Goal: Transaction & Acquisition: Purchase product/service

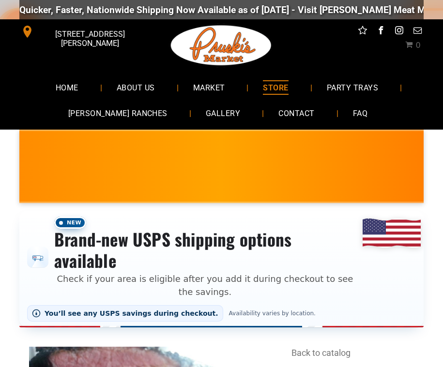
click at [159, 86] on link "ABOUT US" at bounding box center [135, 88] width 67 height 26
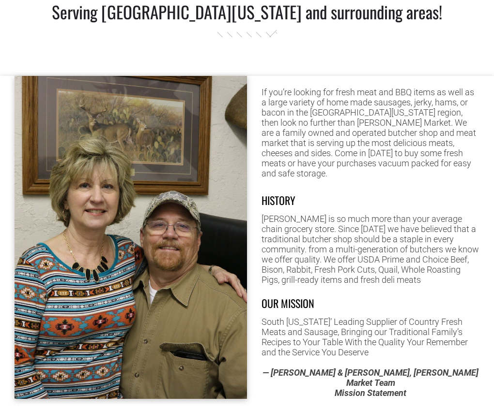
scroll to position [481, 0]
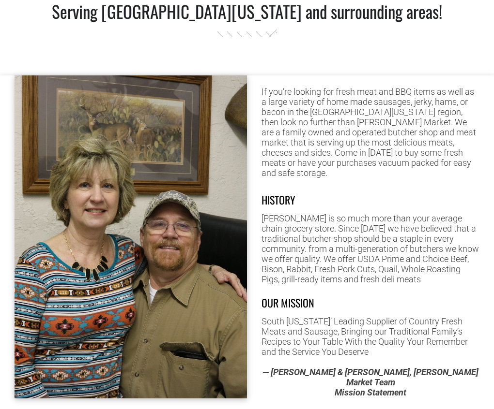
click at [222, 119] on div at bounding box center [131, 236] width 232 height 323
click at [225, 124] on div at bounding box center [131, 236] width 232 height 323
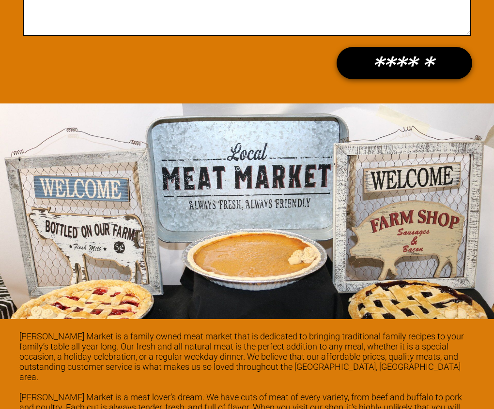
scroll to position [1041, 0]
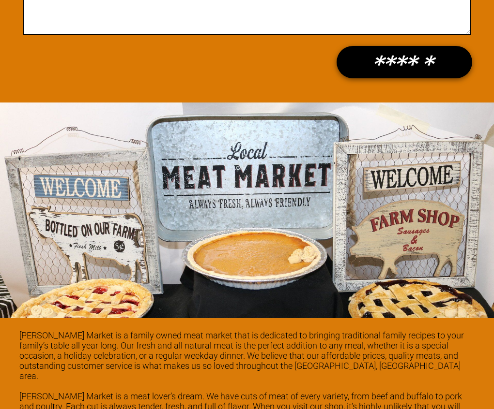
click at [203, 79] on form "Name Email Phone Message ******" at bounding box center [247, 11] width 465 height 167
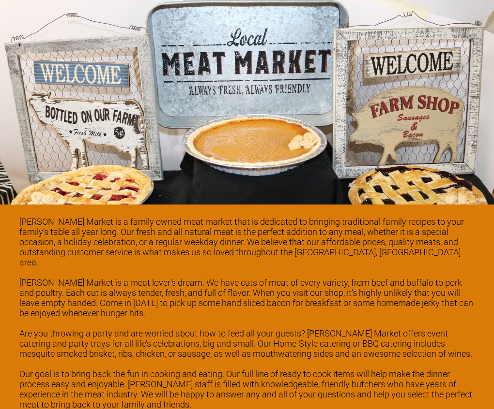
scroll to position [1155, 0]
click at [201, 93] on div at bounding box center [246, 97] width 455 height 48
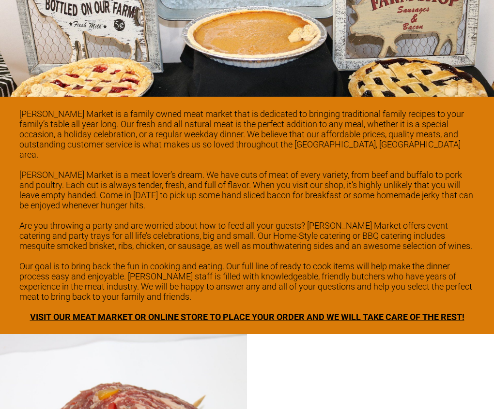
scroll to position [1263, 0]
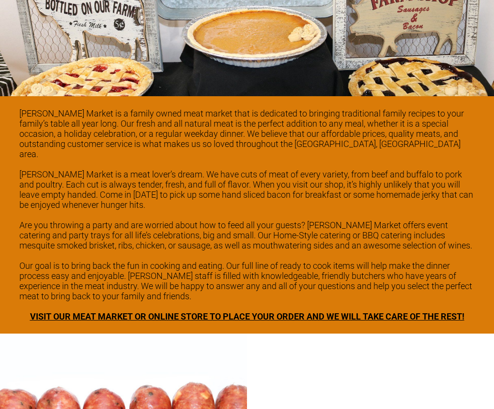
click at [287, 316] on span "VISIT OUR MEAT MARKET OR ONLINE STORE TO PLACE YOUR ORDER AND WE WILL TAKE CARE…" at bounding box center [247, 317] width 434 height 10
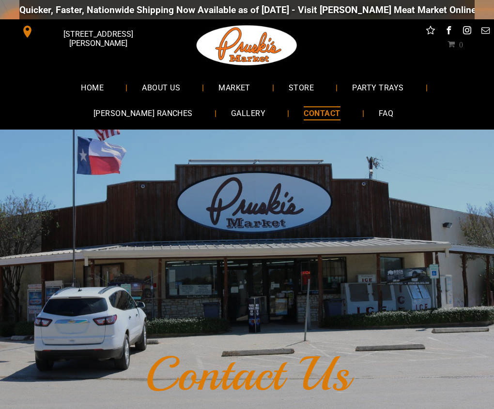
click at [304, 83] on span "STORE" at bounding box center [300, 87] width 25 height 14
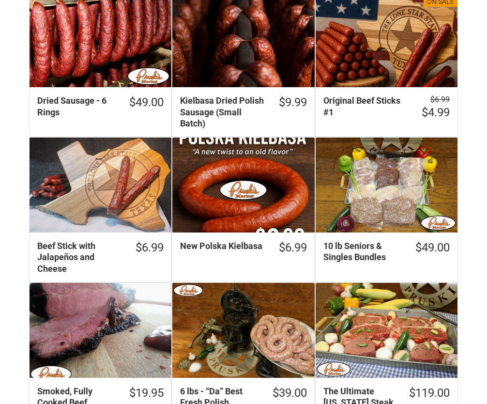
scroll to position [397, 0]
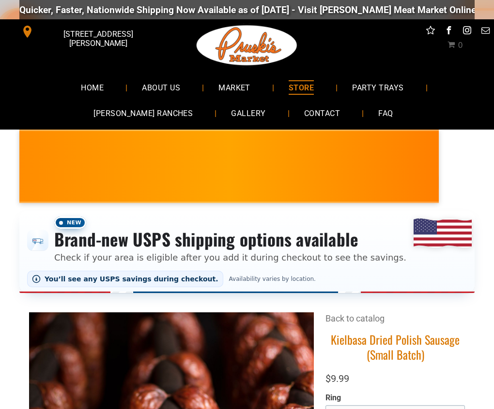
click at [251, 88] on link "MARKET" at bounding box center [234, 88] width 61 height 26
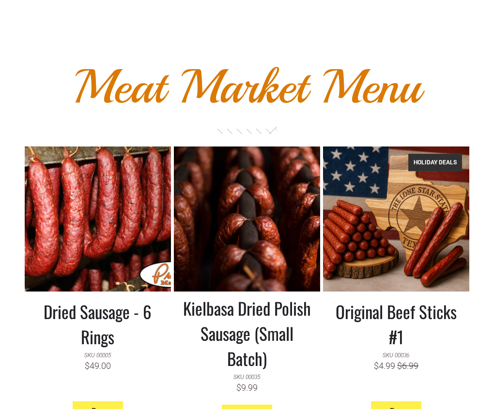
scroll to position [768, 0]
click at [266, 117] on font "Meat Market Menu" at bounding box center [247, 87] width 346 height 60
click at [264, 114] on font "Meat Market Menu" at bounding box center [247, 87] width 346 height 60
click at [146, 202] on link at bounding box center [98, 219] width 146 height 145
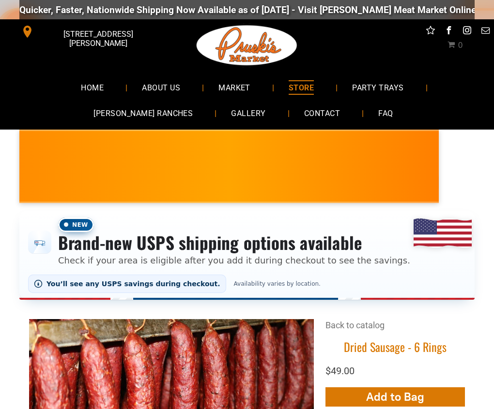
click at [203, 75] on li "ABOUT US" at bounding box center [165, 88] width 76 height 26
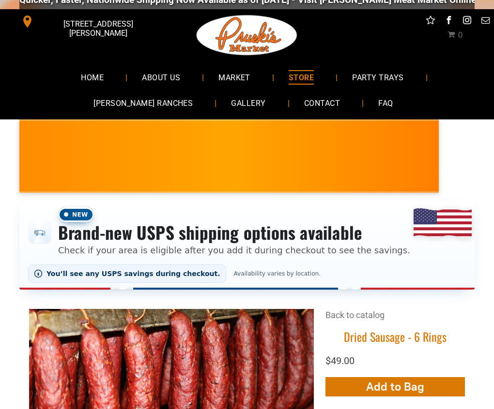
scroll to position [12, 0]
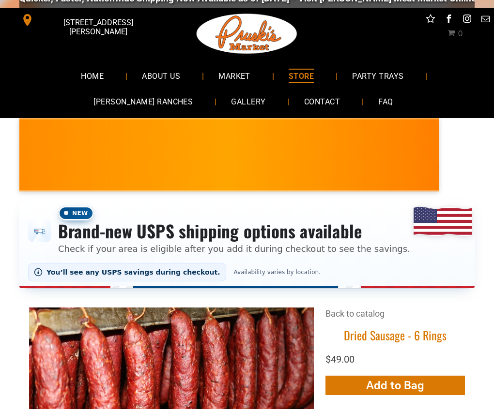
click at [222, 78] on span "MARKET" at bounding box center [234, 76] width 32 height 14
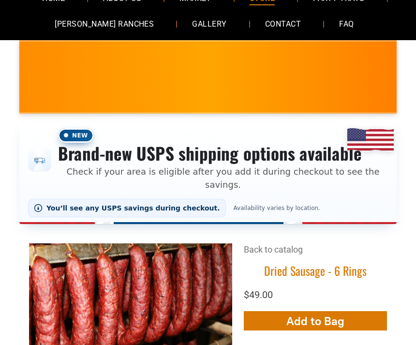
scroll to position [105, 0]
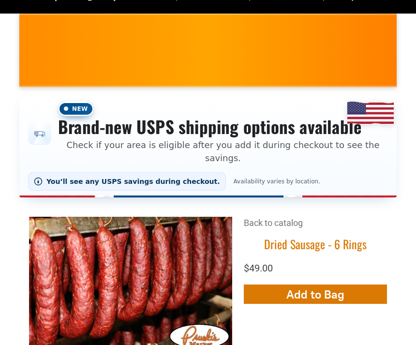
scroll to position [122, 0]
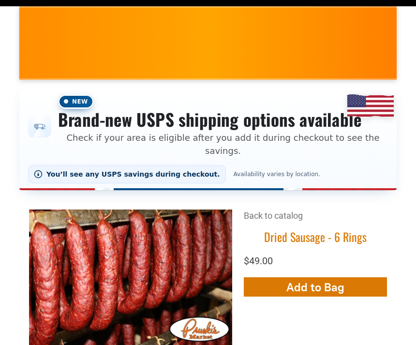
click at [173, 81] on div "New Brand-new USPS shipping options available Check if your area is eligible af…" at bounding box center [208, 138] width 416 height 127
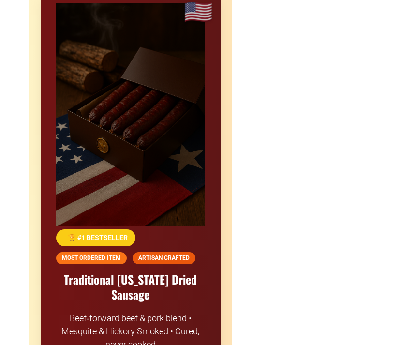
scroll to position [562, 0]
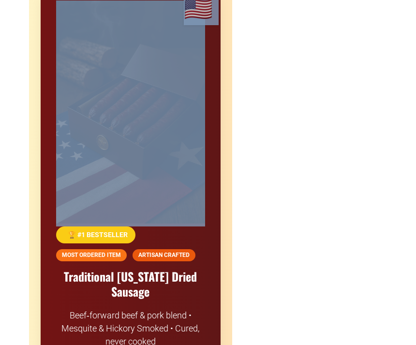
click at [209, 78] on div at bounding box center [131, 203] width 180 height 436
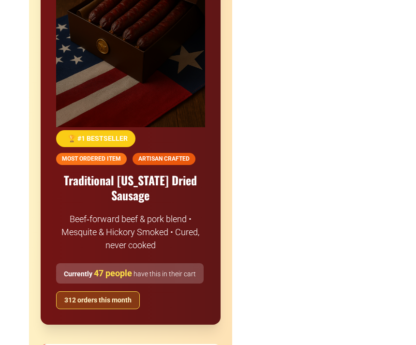
scroll to position [661, 0]
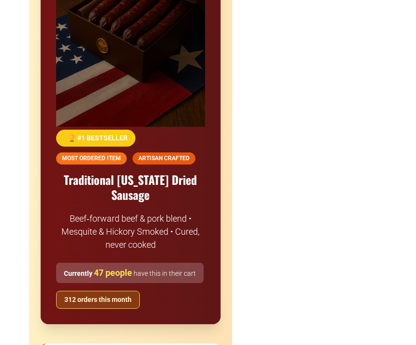
click at [208, 75] on div at bounding box center [131, 106] width 180 height 436
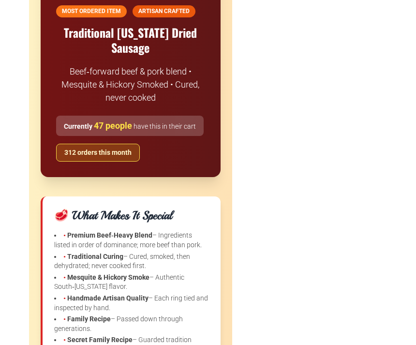
scroll to position [812, 0]
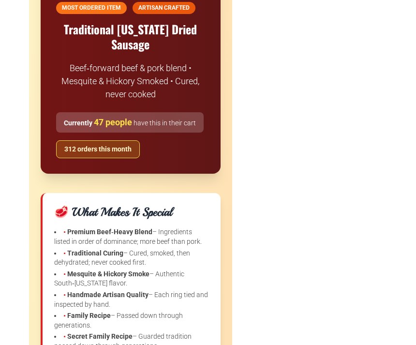
click at [198, 66] on p "Beef‑forward beef & pork blend • Mesquite & Hickory Smoked • Cured, never cooked" at bounding box center [130, 80] width 149 height 39
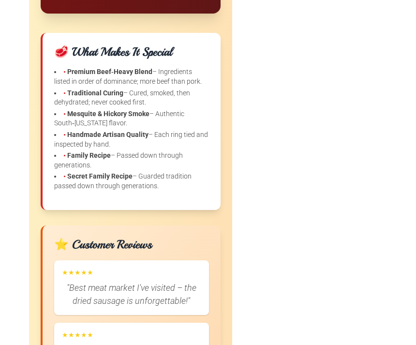
scroll to position [974, 0]
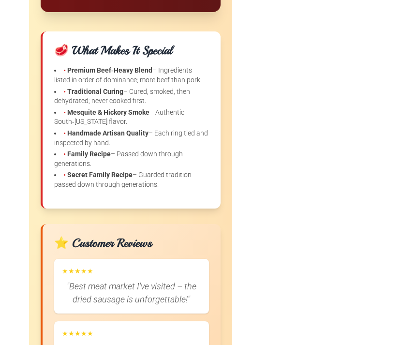
click at [198, 87] on li "• Traditional Curing – Cured, smoked, then dehydrated; never cooked first." at bounding box center [131, 96] width 155 height 19
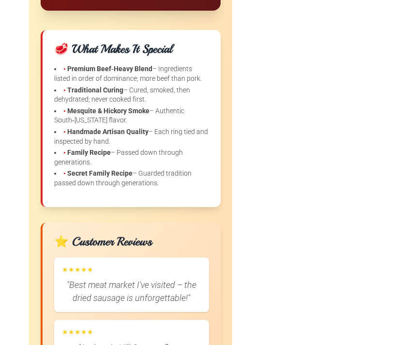
scroll to position [976, 0]
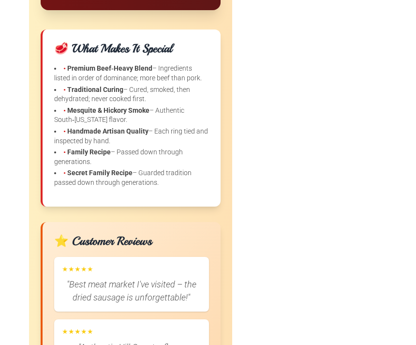
click at [197, 74] on ul "• Premium Beef‑Heavy Blend – Ingredients listed in order of dominance; more bee…" at bounding box center [131, 125] width 155 height 123
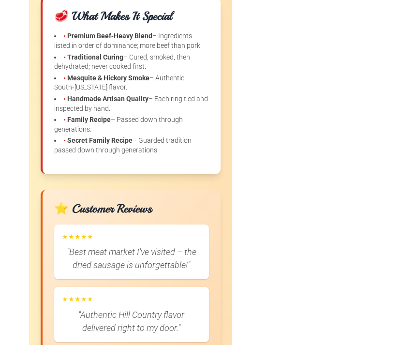
scroll to position [1012, 0]
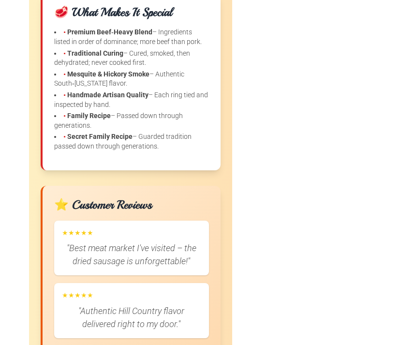
click at [197, 90] on li "• Handmade Artisan Quality – Each ring tied and inspected by hand." at bounding box center [131, 99] width 155 height 19
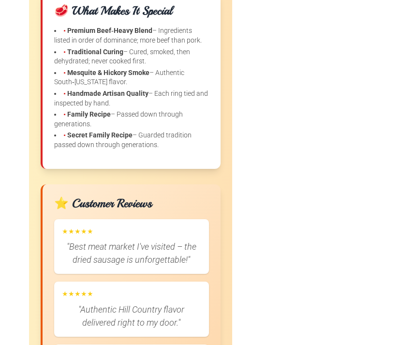
click at [211, 106] on div "🥩 What Makes It Special • Premium Beef‑Heavy Blend – Ingredients listed in orde…" at bounding box center [131, 80] width 180 height 177
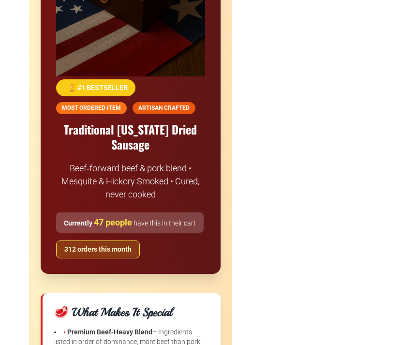
scroll to position [696, 0]
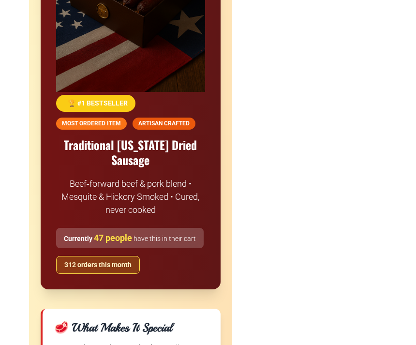
click at [201, 28] on div at bounding box center [131, 71] width 180 height 436
click at [204, 35] on div at bounding box center [131, 71] width 180 height 436
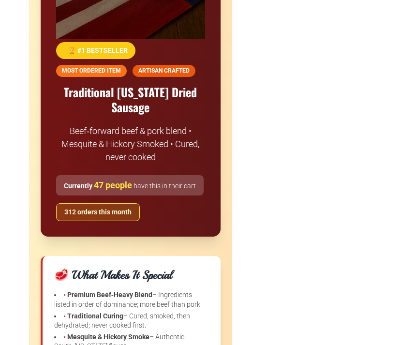
scroll to position [750, 0]
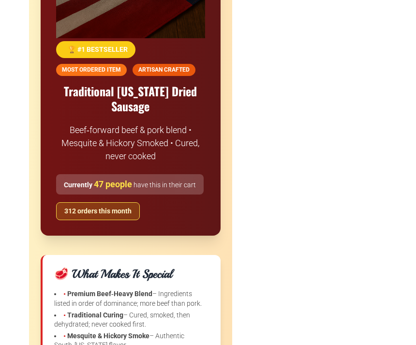
click at [203, 61] on div "🏆 #1 BESTSELLER MOST ORDERED ITEM ARTISAN CRAFTED" at bounding box center [130, 58] width 149 height 35
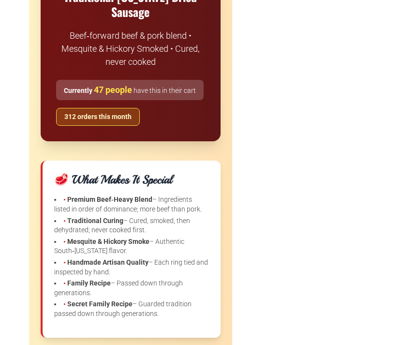
scroll to position [845, 0]
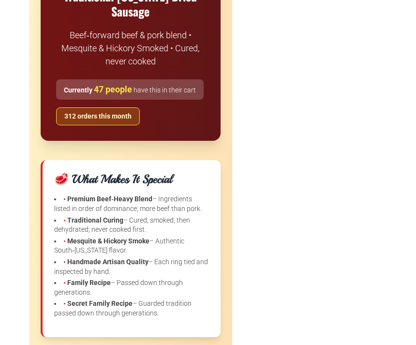
click at [203, 79] on div "Currently 47 people have this in their cart" at bounding box center [130, 89] width 148 height 20
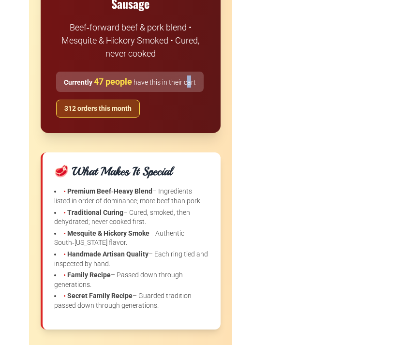
scroll to position [854, 0]
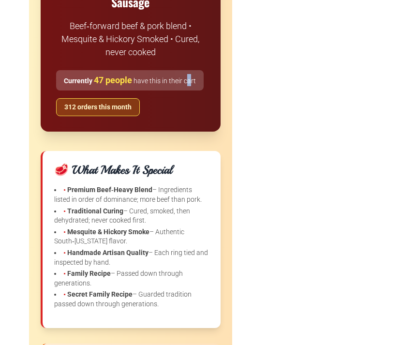
click at [202, 70] on div "Currently 47 people have this in their cart 312 orders this month" at bounding box center [130, 93] width 149 height 46
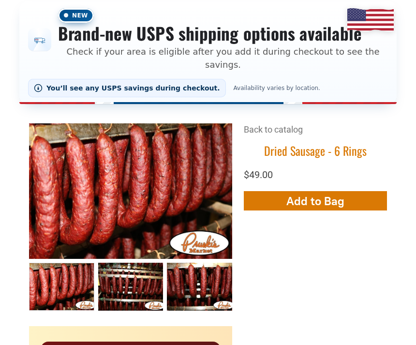
scroll to position [208, 0]
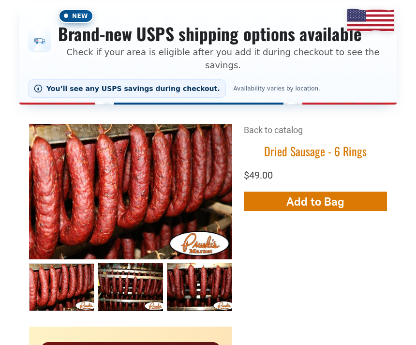
click at [229, 96] on div "New Brand-new USPS shipping options available Check if your area is eligible af…" at bounding box center [207, 53] width 377 height 112
click at [228, 88] on div "New Brand-new USPS shipping options available Check if your area is eligible af…" at bounding box center [207, 53] width 377 height 103
